Goal: Check status: Check status

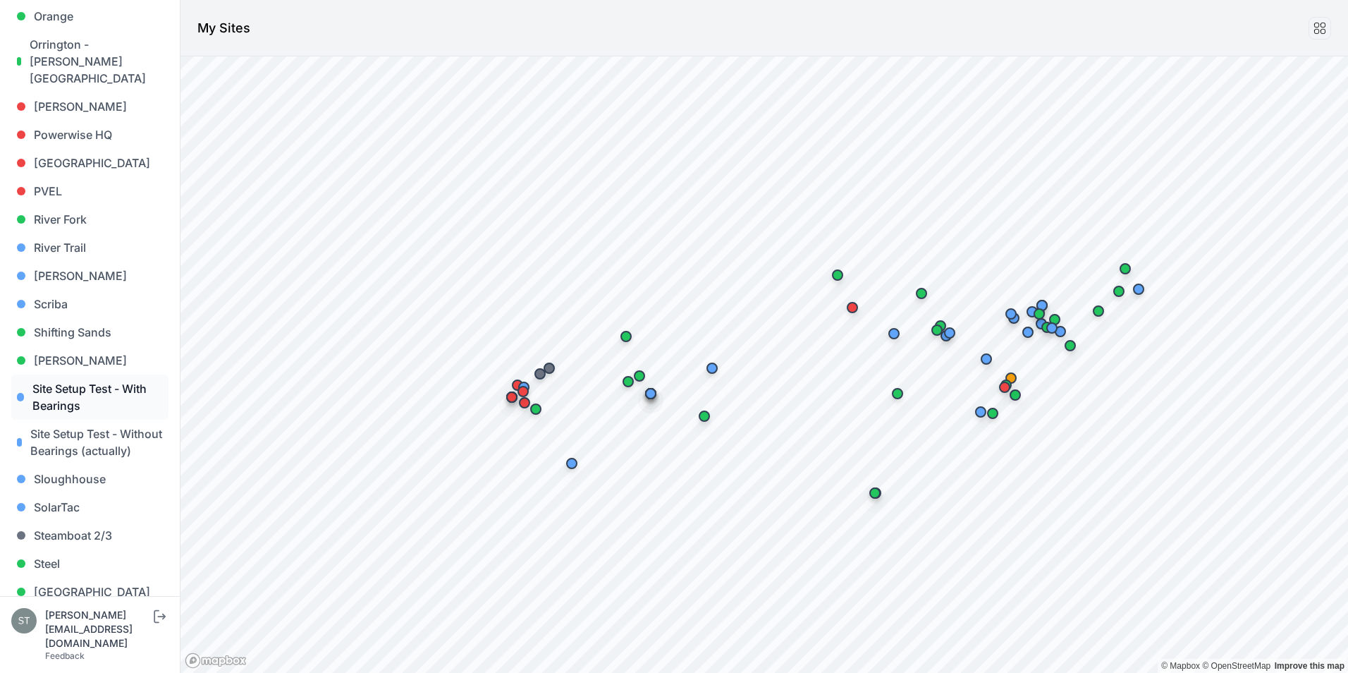
scroll to position [1333, 0]
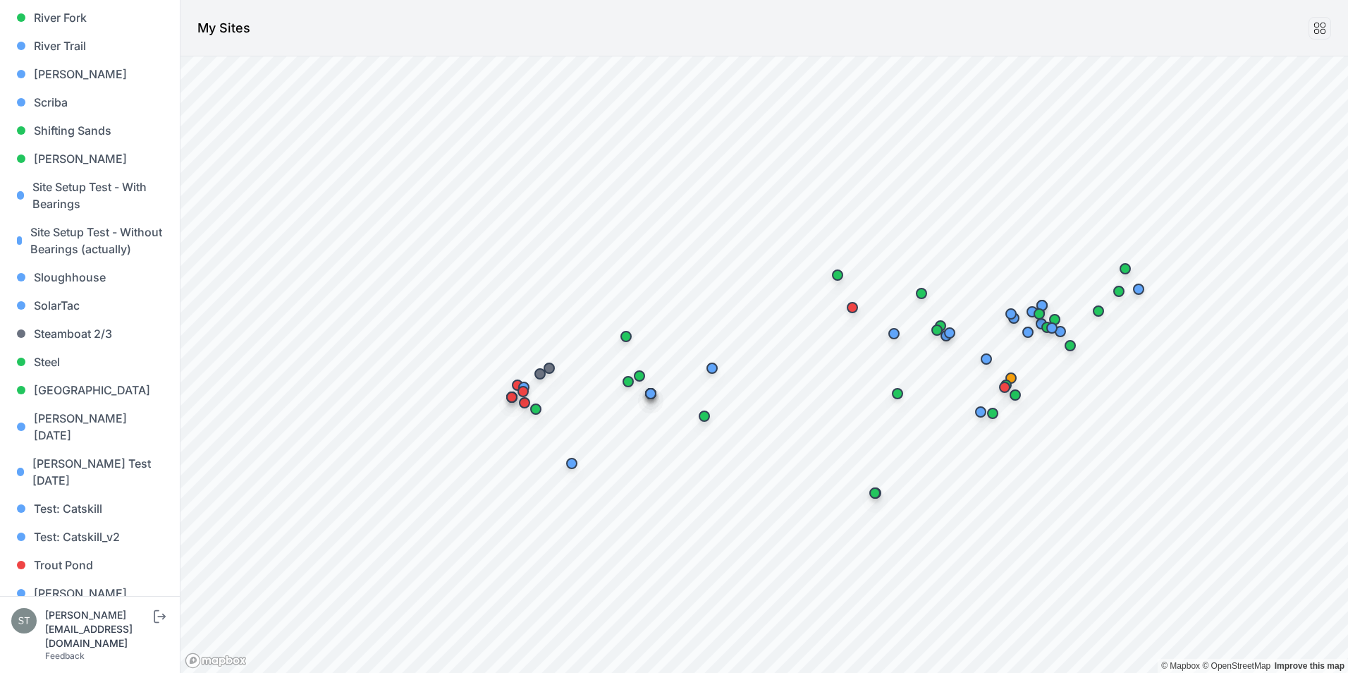
click at [55, 607] on link "Whitetail" at bounding box center [89, 621] width 157 height 28
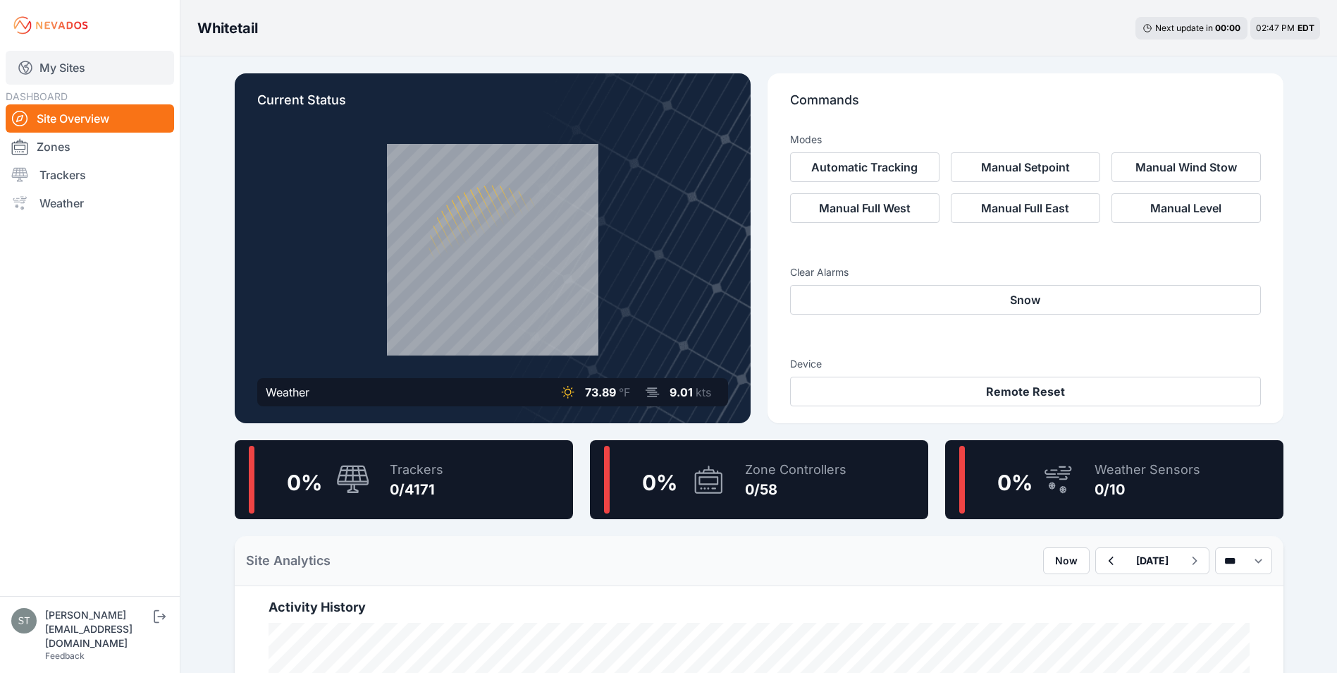
click at [53, 64] on link "My Sites" at bounding box center [90, 68] width 168 height 34
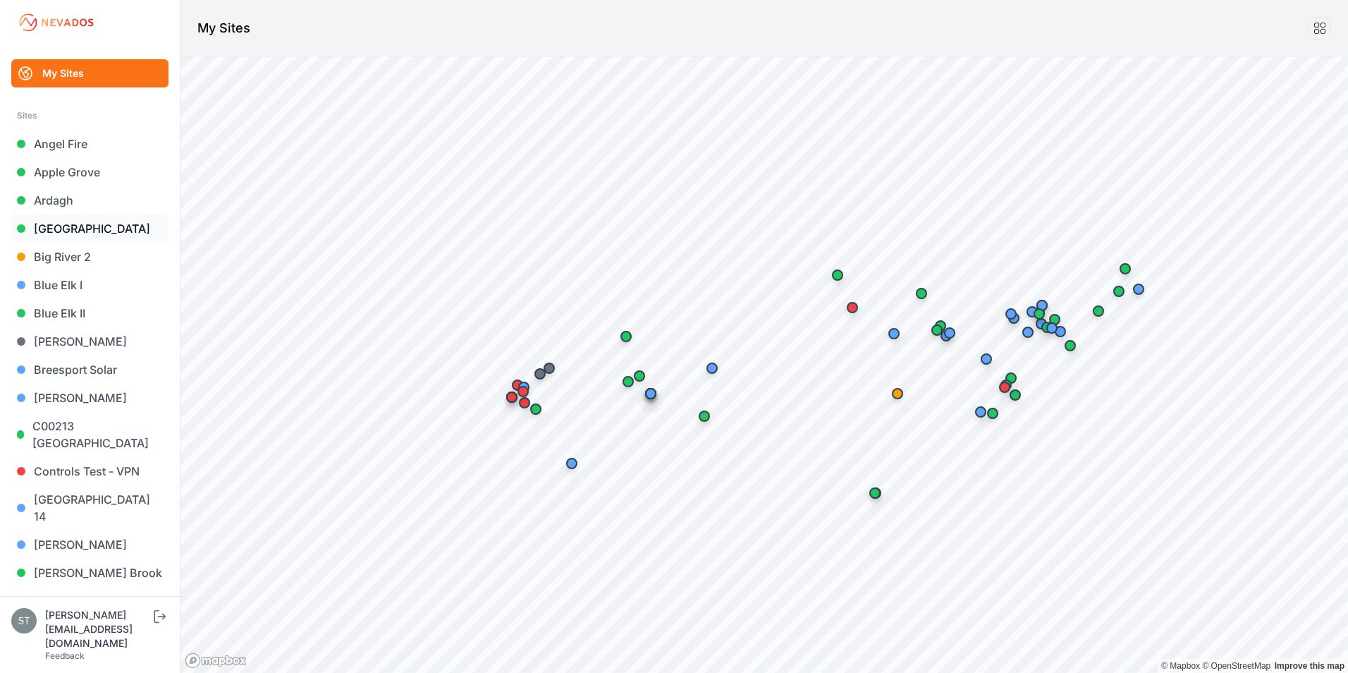
click at [65, 226] on link "[GEOGRAPHIC_DATA]" at bounding box center [89, 228] width 157 height 28
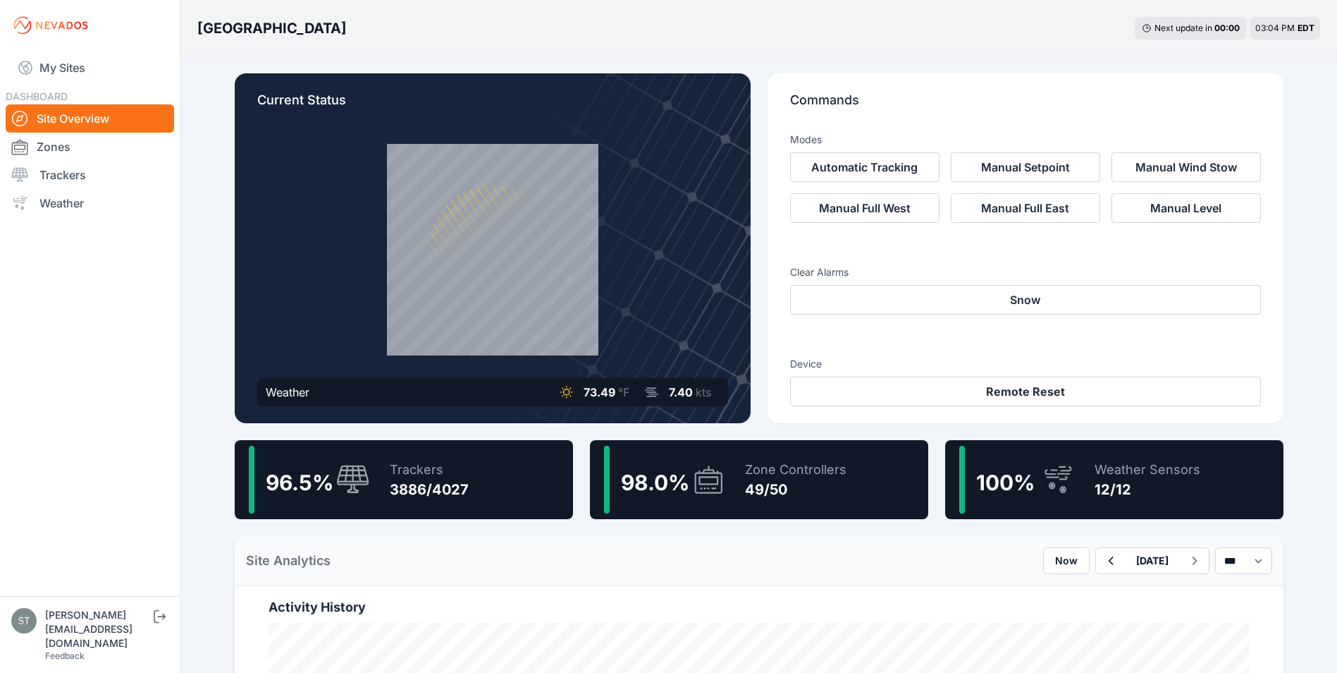
drag, startPoint x: 64, startPoint y: 63, endPoint x: 145, endPoint y: 234, distance: 188.6
click at [64, 63] on link "My Sites" at bounding box center [90, 68] width 168 height 34
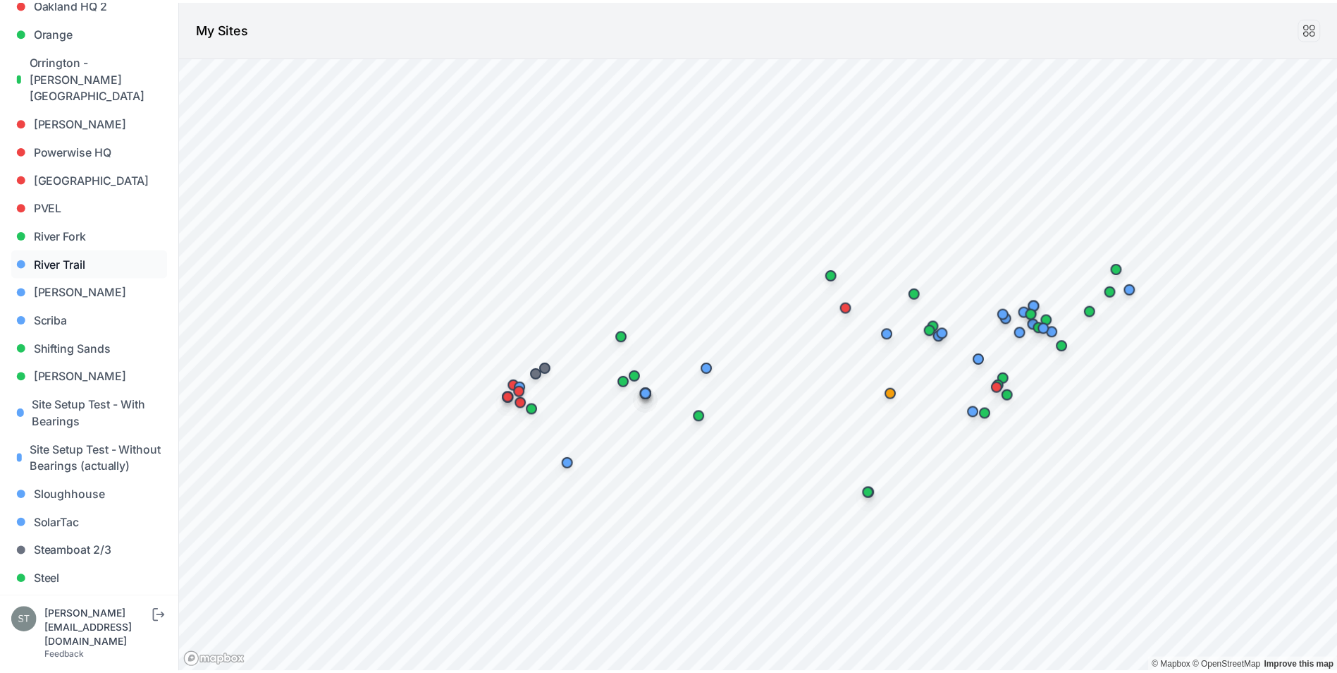
scroll to position [1333, 0]
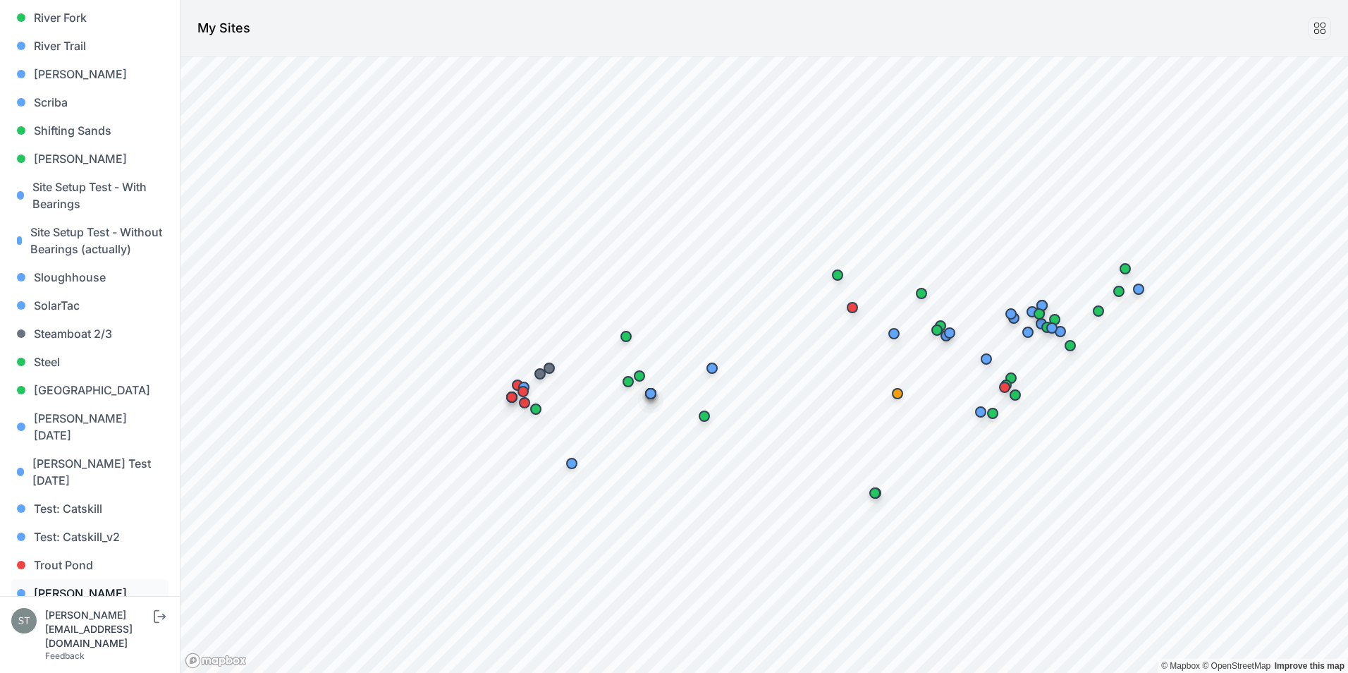
click at [37, 579] on link "[PERSON_NAME]" at bounding box center [89, 593] width 157 height 28
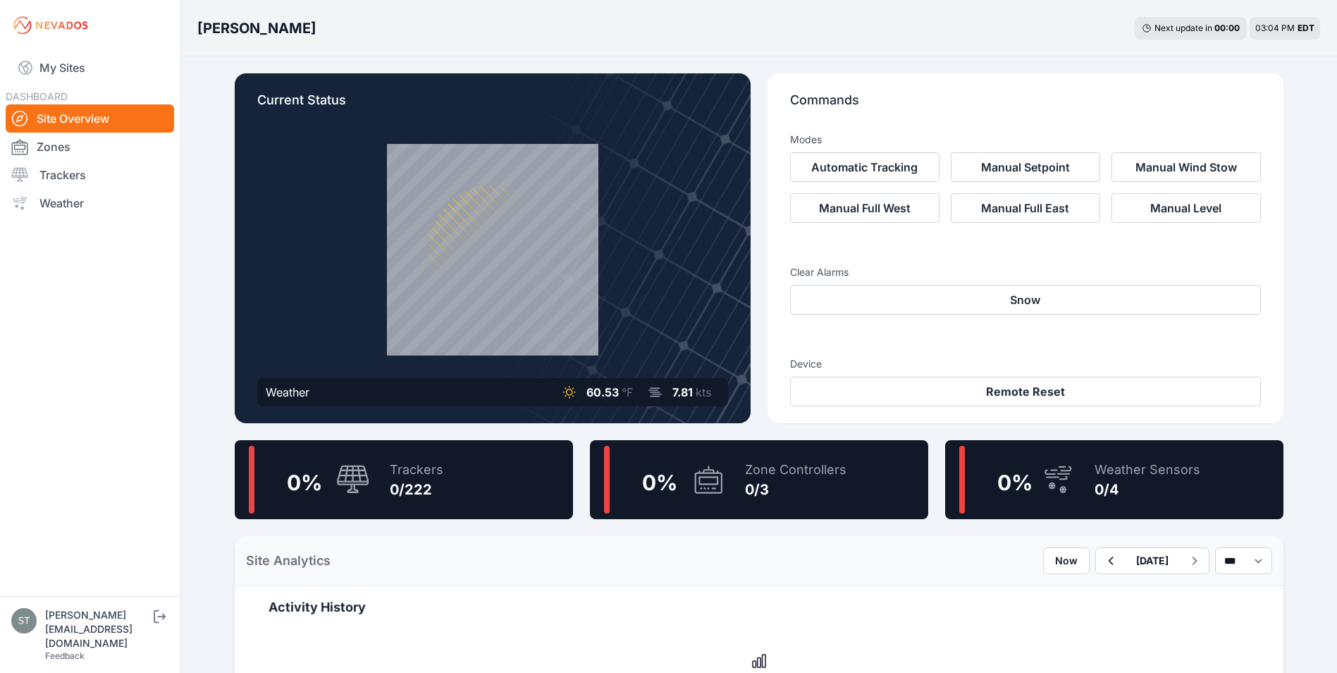
click at [353, 489] on icon at bounding box center [353, 480] width 34 height 30
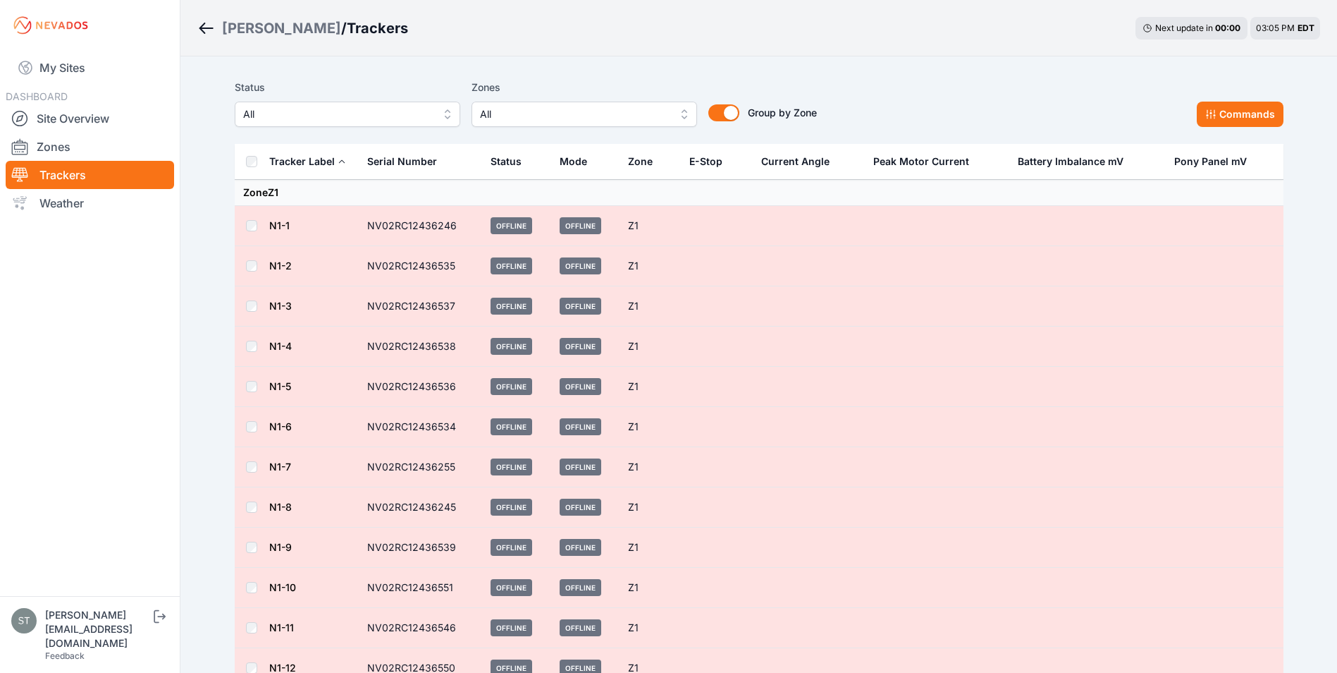
click at [280, 222] on link "N1-1" at bounding box center [279, 225] width 20 height 12
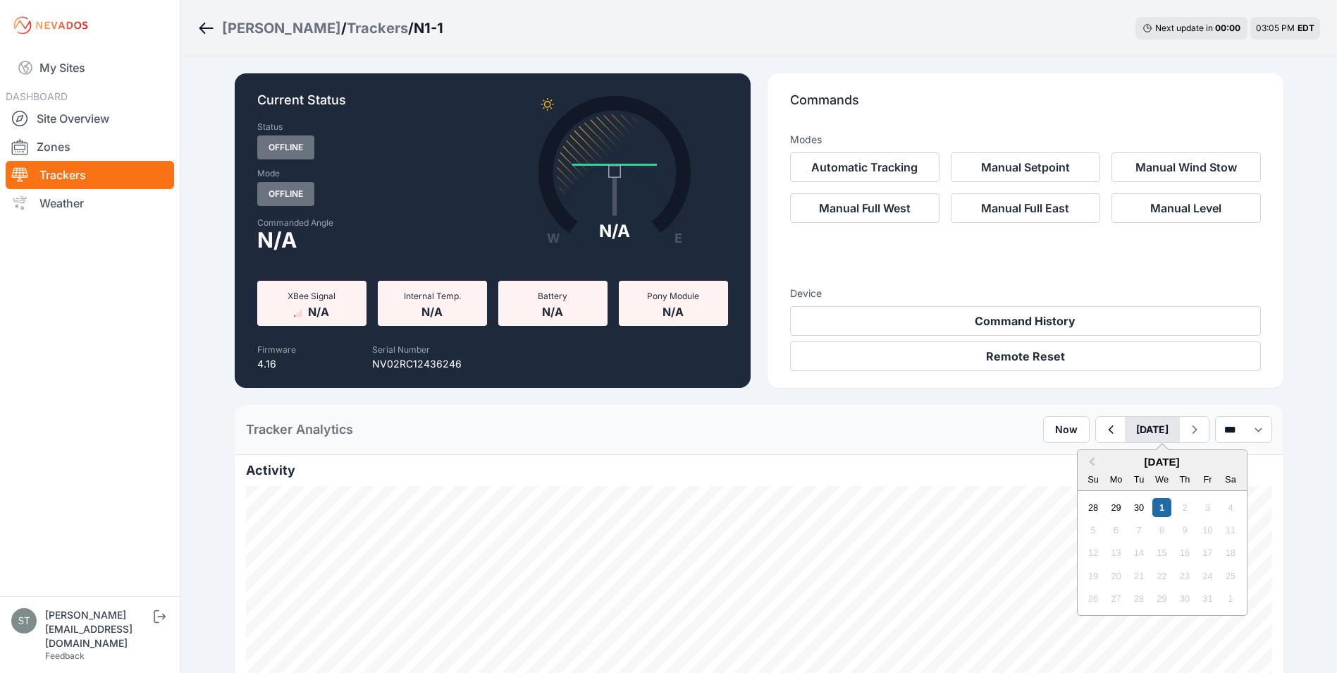
click at [1132, 430] on button "[DATE]" at bounding box center [1152, 429] width 55 height 25
click at [1079, 458] on button "Previous Month" at bounding box center [1090, 462] width 23 height 23
click at [1129, 576] on div "23" at bounding box center [1138, 575] width 19 height 19
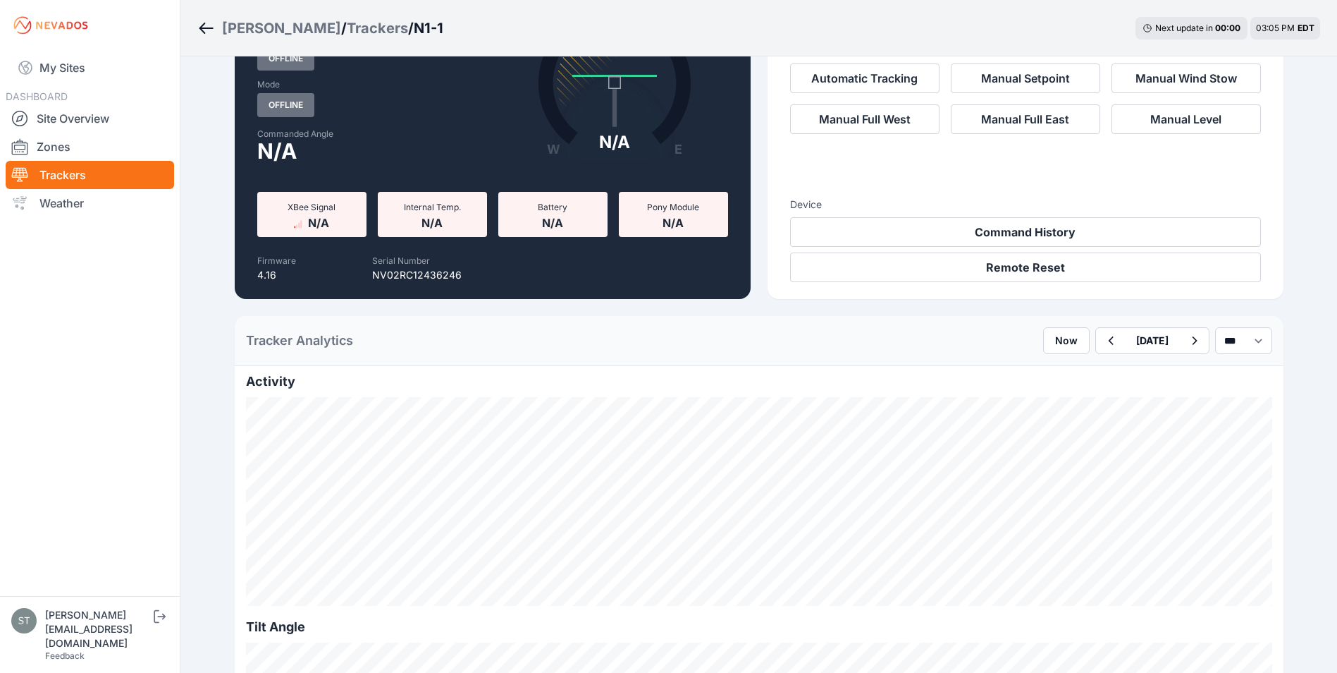
scroll to position [71, 0]
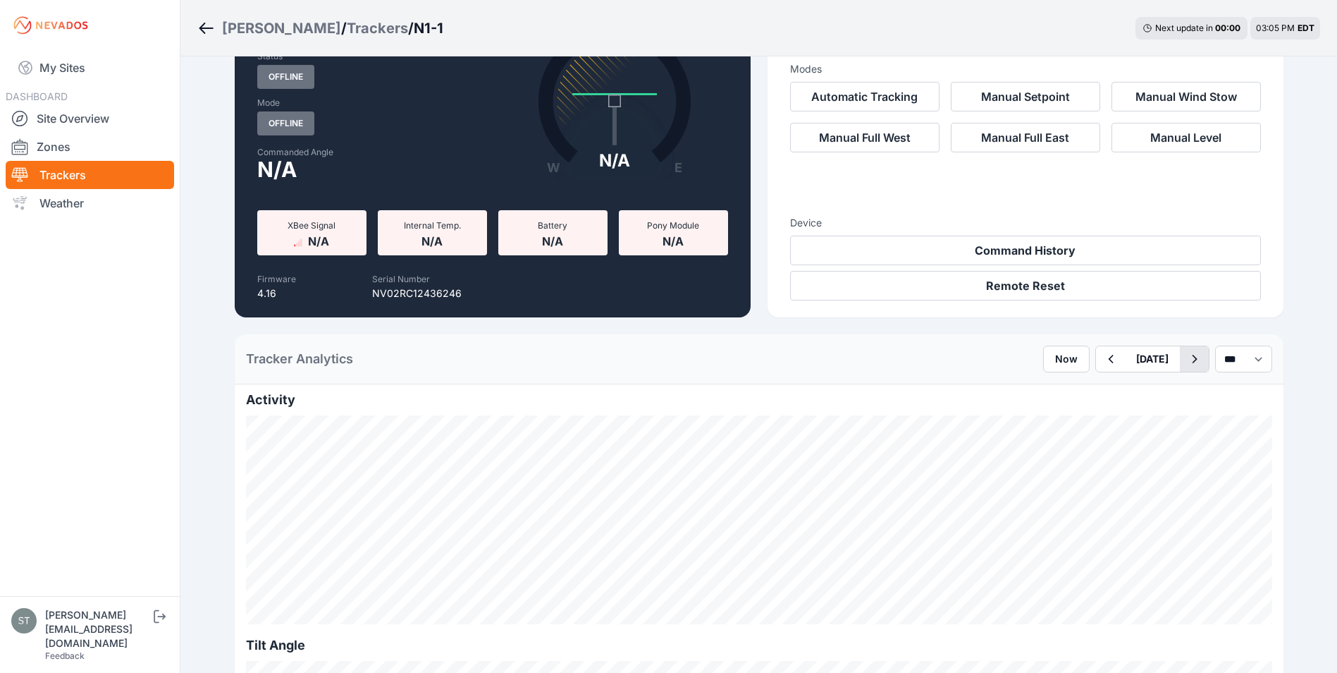
click at [1192, 362] on icon "button" at bounding box center [1194, 359] width 5 height 8
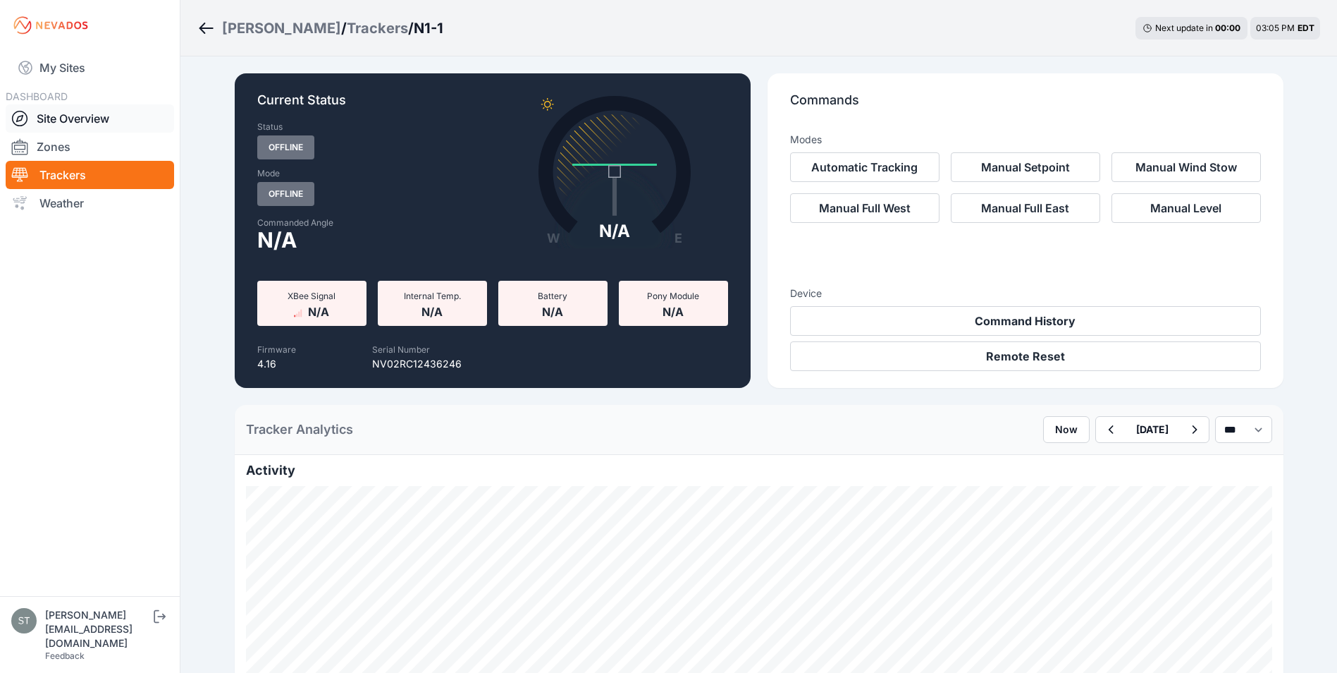
click at [71, 115] on link "Site Overview" at bounding box center [90, 118] width 168 height 28
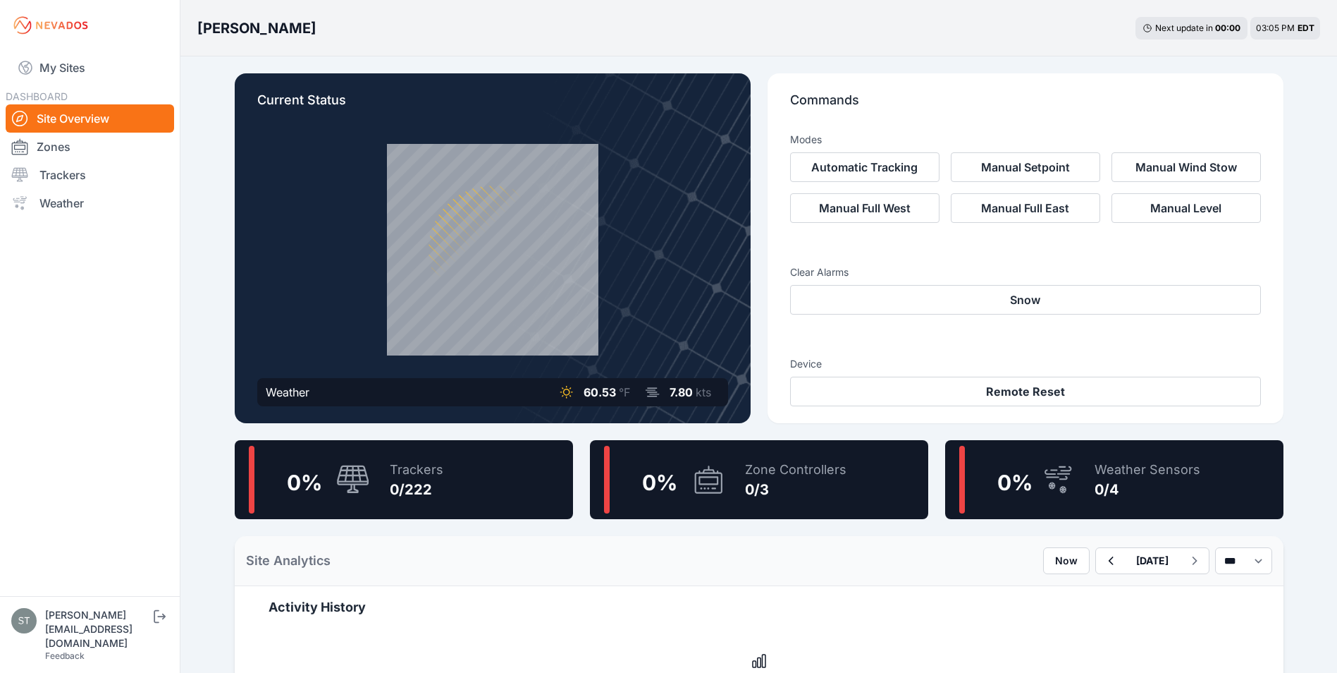
click at [1150, 473] on div "Weather Sensors" at bounding box center [1148, 470] width 106 height 20
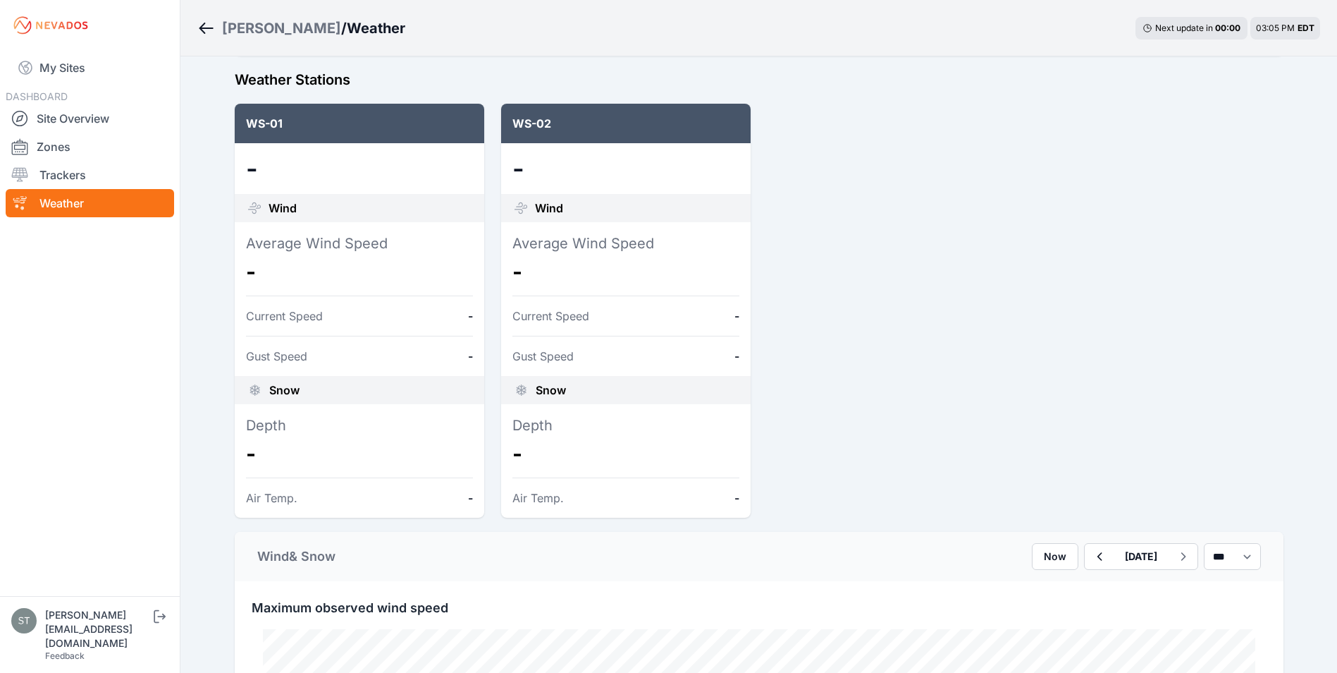
scroll to position [423, 0]
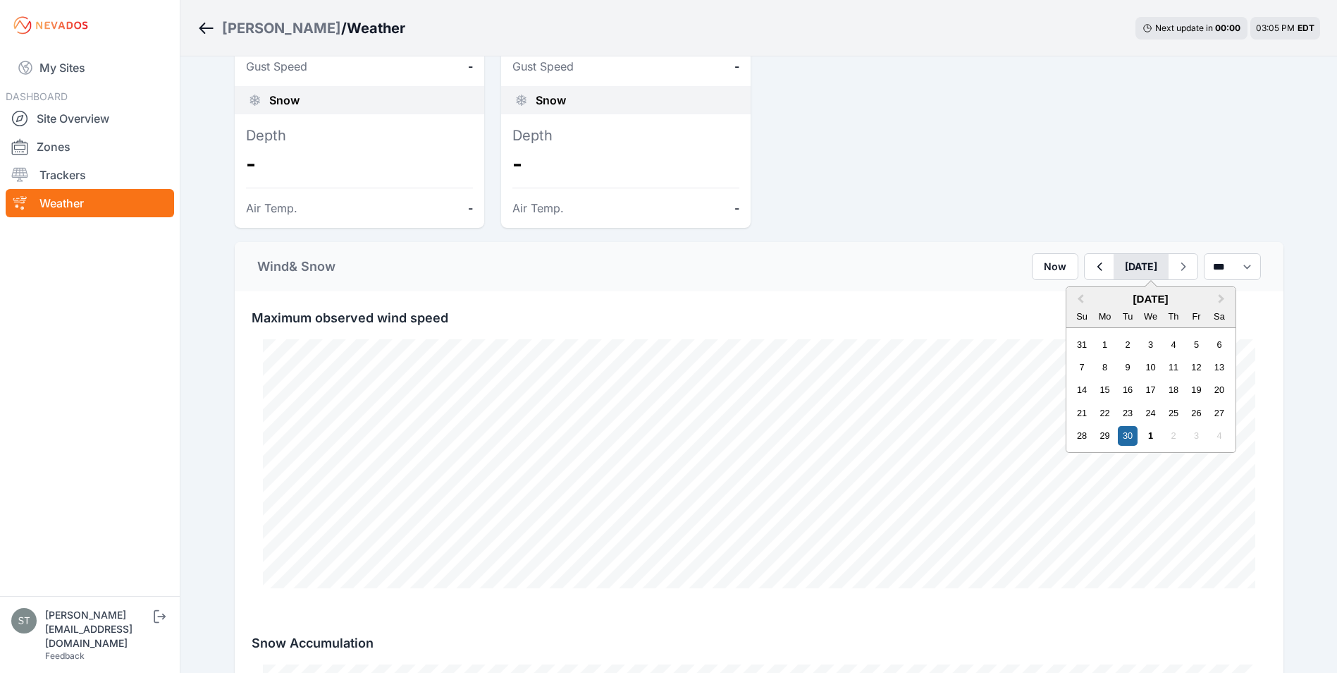
click at [1125, 266] on button "[DATE]" at bounding box center [1141, 266] width 55 height 25
click at [1096, 412] on div "22" at bounding box center [1105, 412] width 19 height 19
click at [1126, 411] on div "23" at bounding box center [1135, 412] width 19 height 19
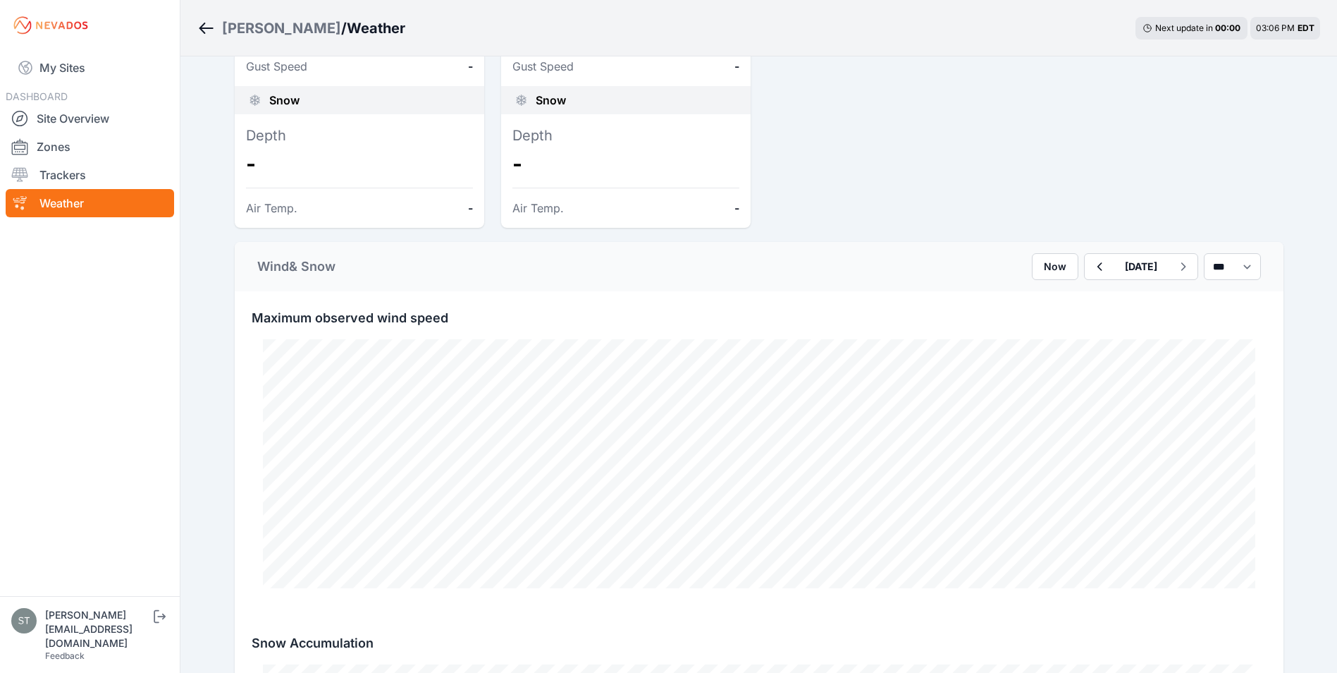
click at [928, 189] on div "WS-01 - Wind Average Wind Speed - Current Speed - Gust Speed - Snow Depth - Air…" at bounding box center [759, 21] width 1049 height 414
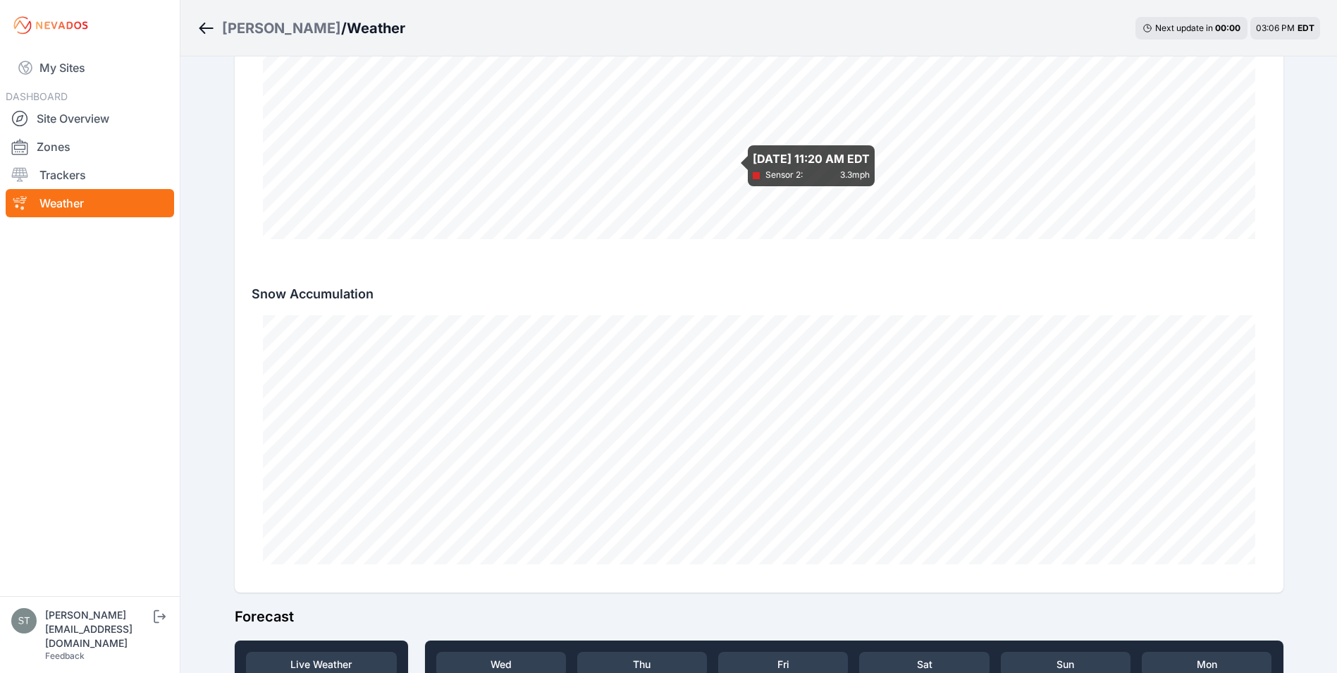
scroll to position [776, 0]
